Goal: Information Seeking & Learning: Learn about a topic

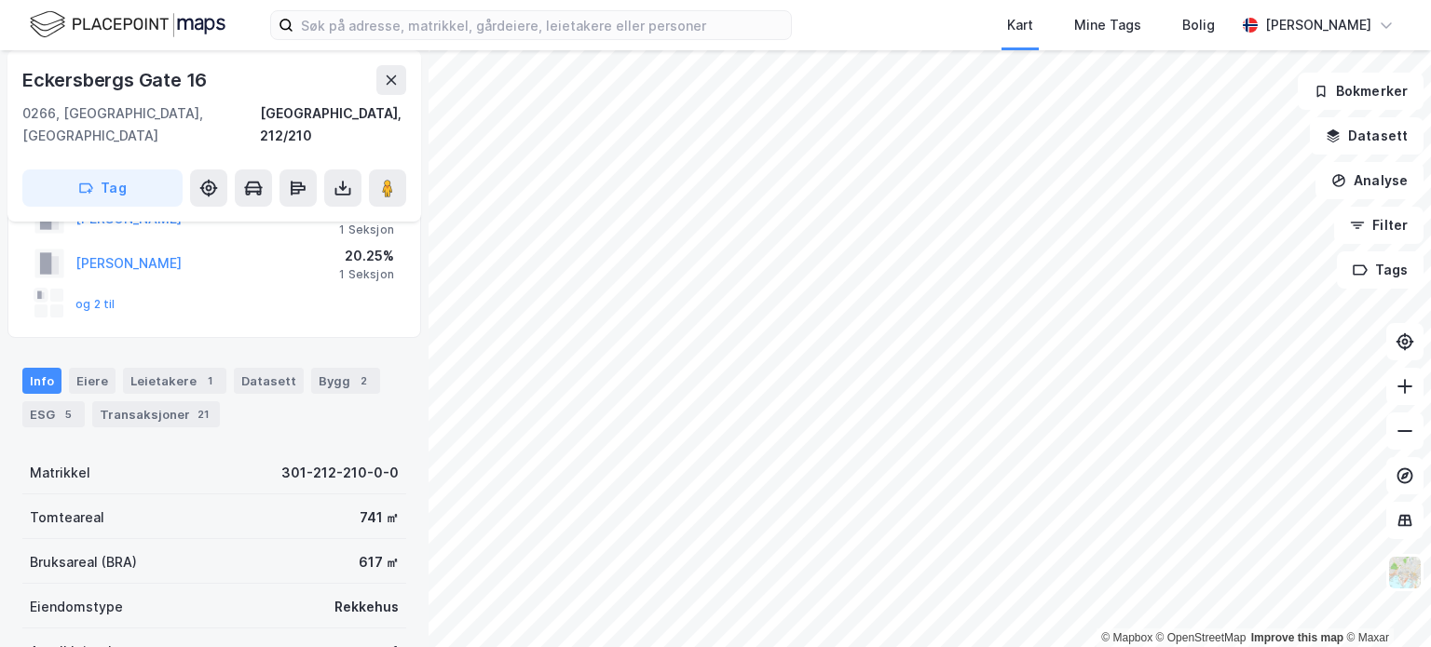
scroll to position [93, 0]
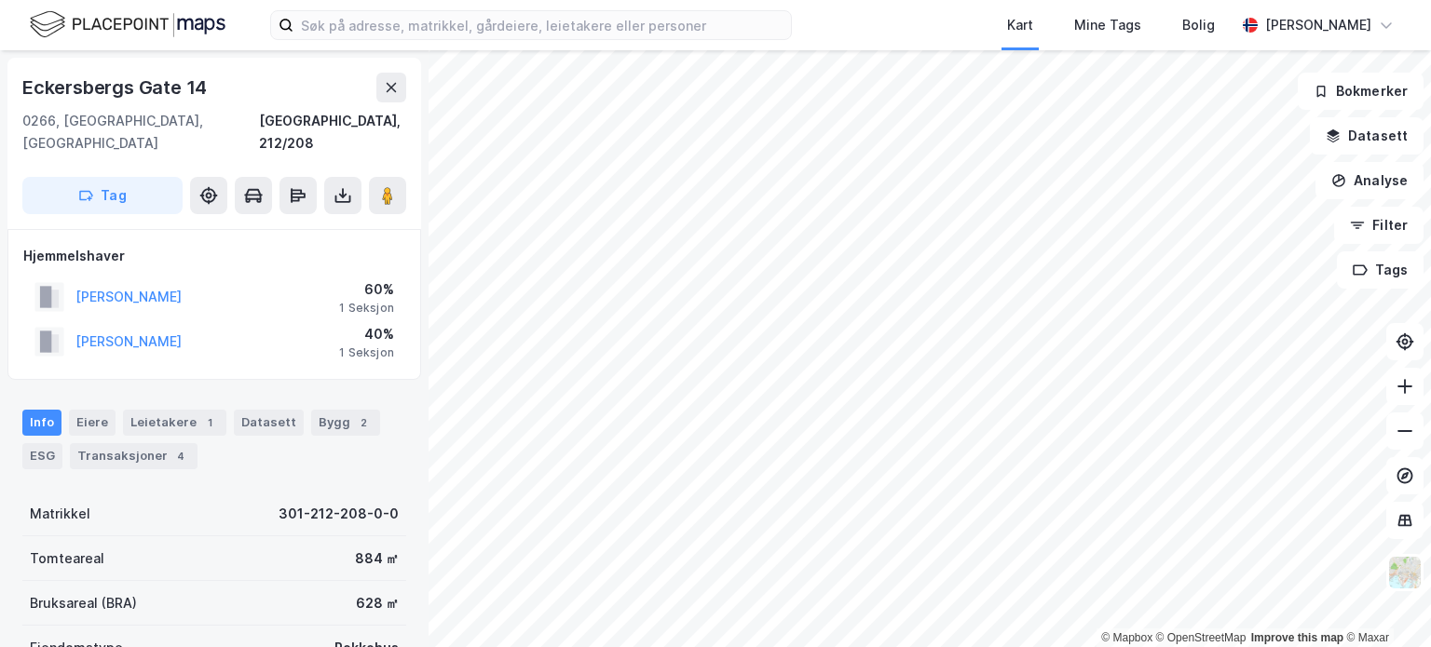
scroll to position [2, 0]
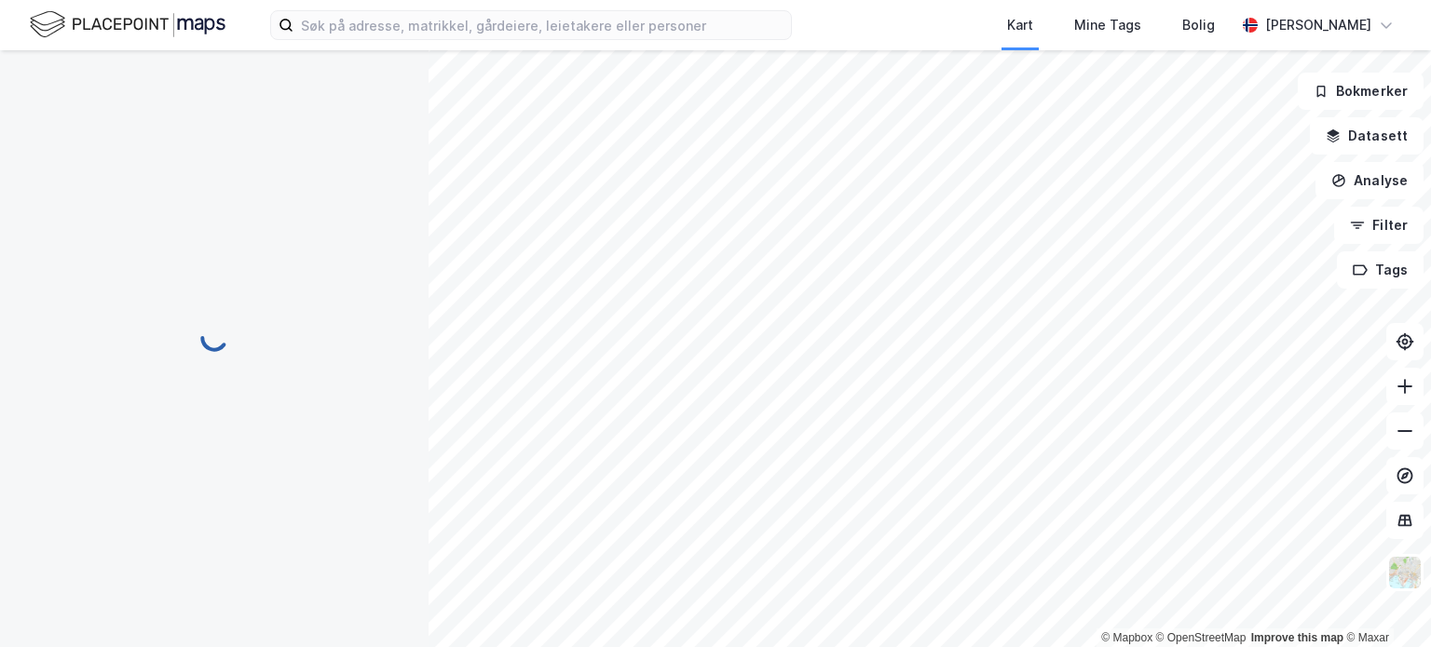
scroll to position [2, 0]
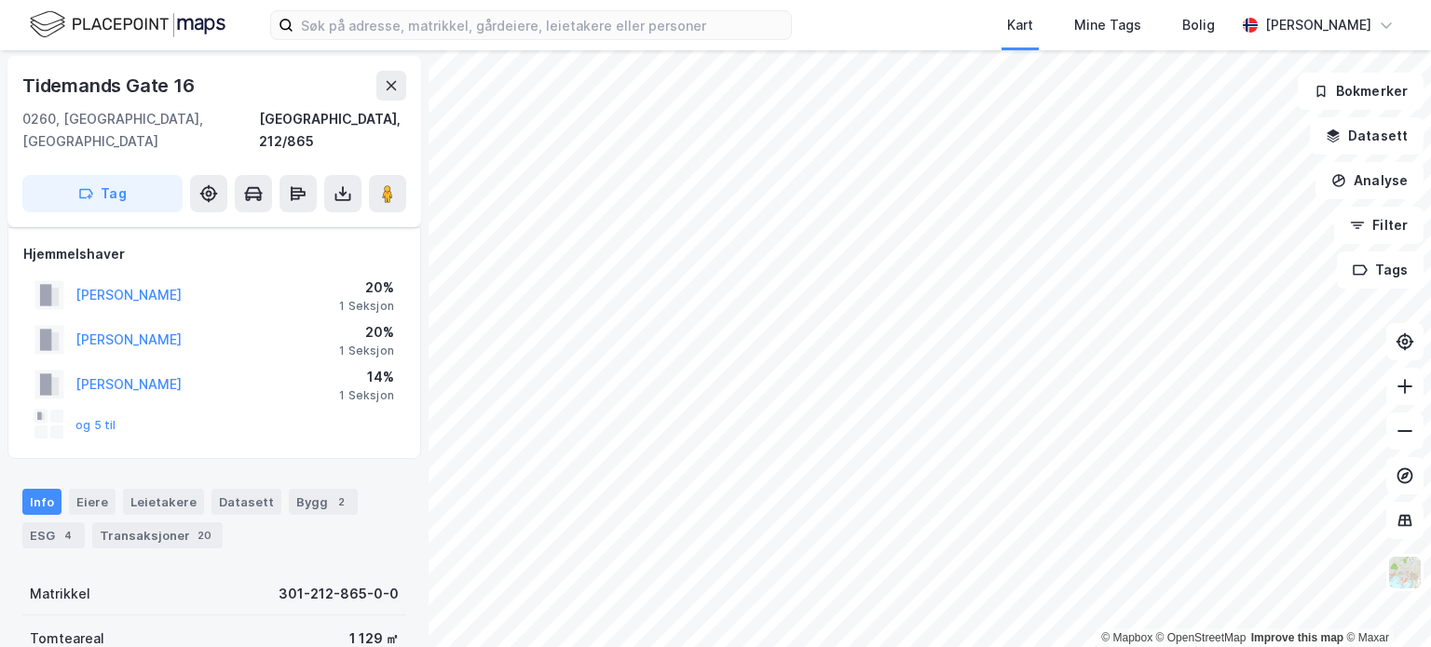
scroll to position [95, 0]
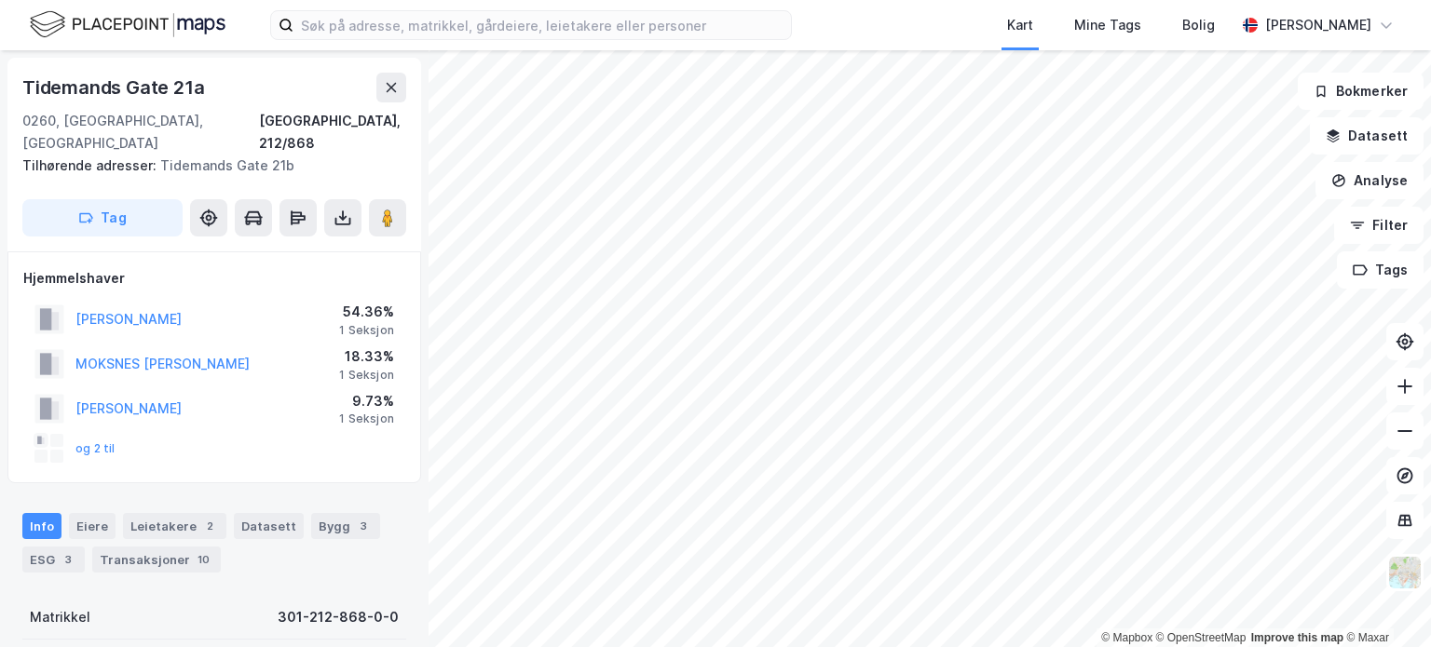
click at [182, 301] on div "[PERSON_NAME]" at bounding box center [107, 319] width 147 height 37
click at [0, 0] on button "[PERSON_NAME]" at bounding box center [0, 0] width 0 height 0
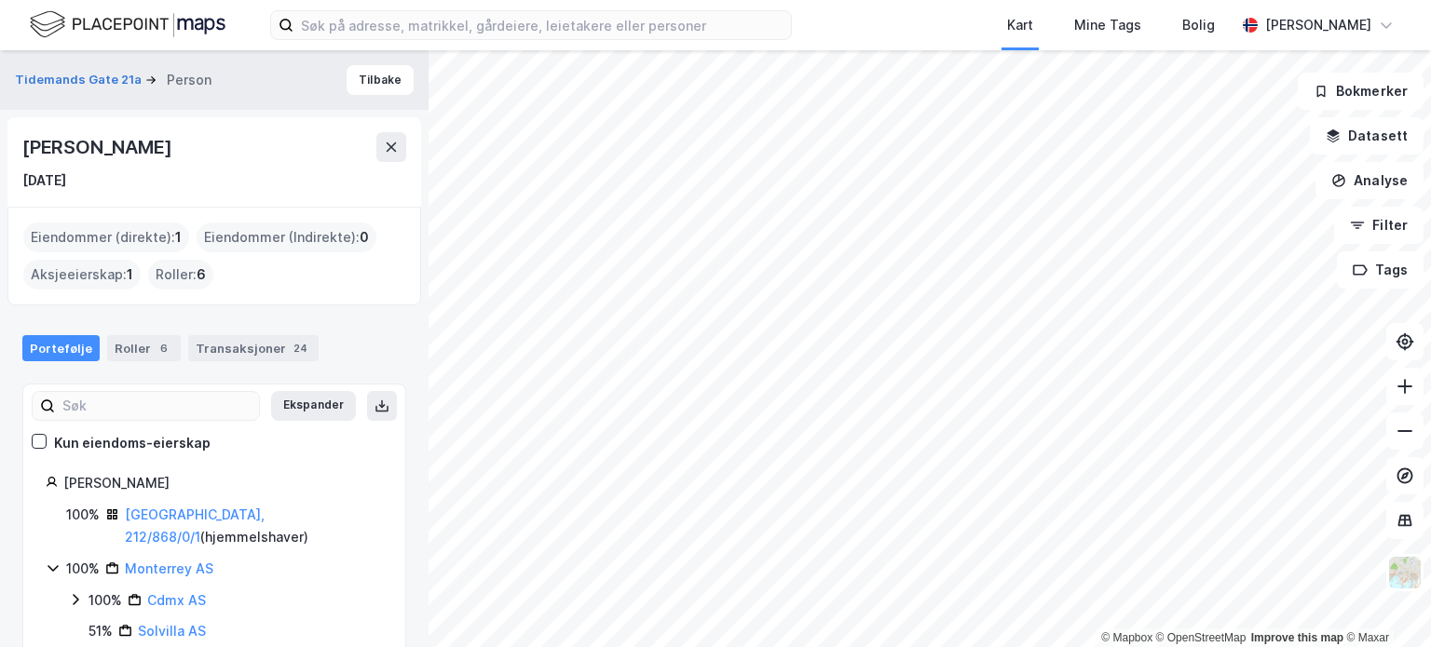
click at [155, 148] on div "[PERSON_NAME]" at bounding box center [98, 147] width 153 height 30
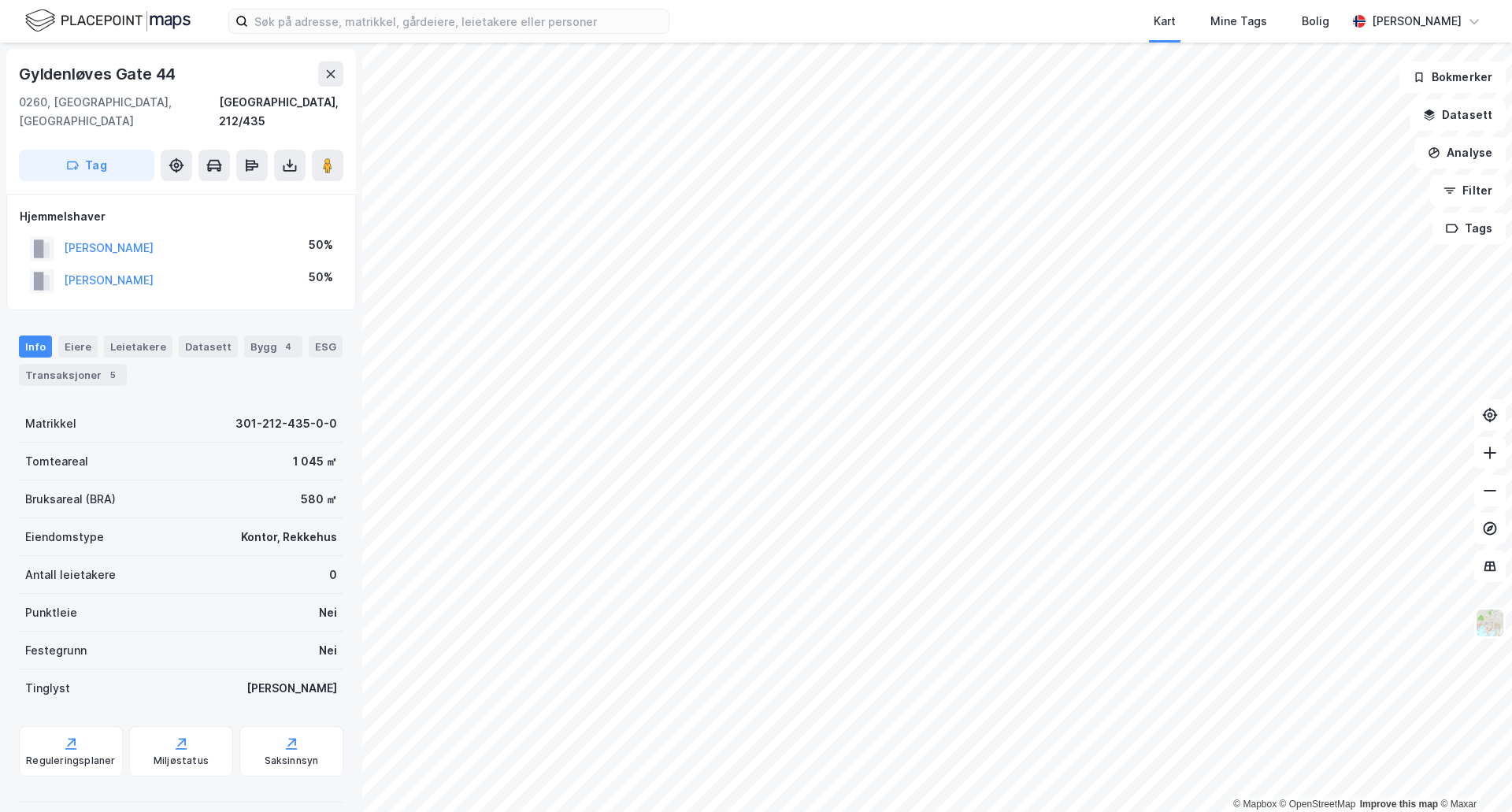
scroll to position [1, 0]
